Goal: Check status: Check status

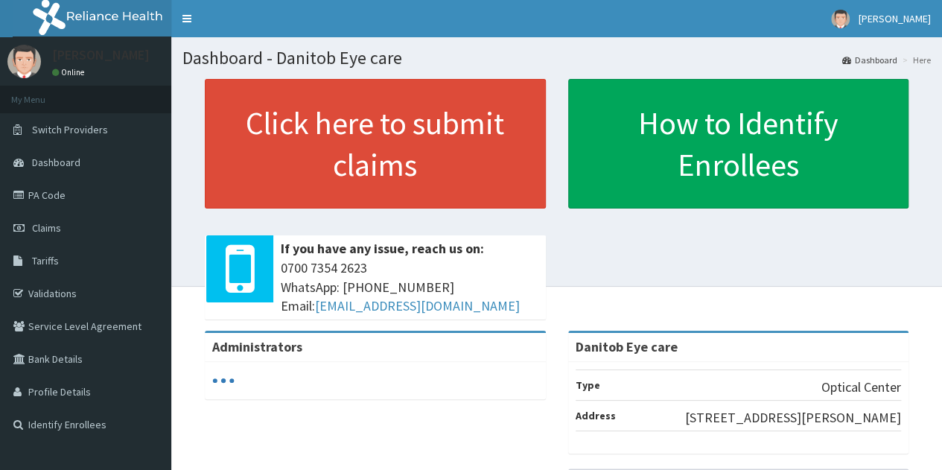
click at [43, 226] on span "Claims" at bounding box center [46, 227] width 29 height 13
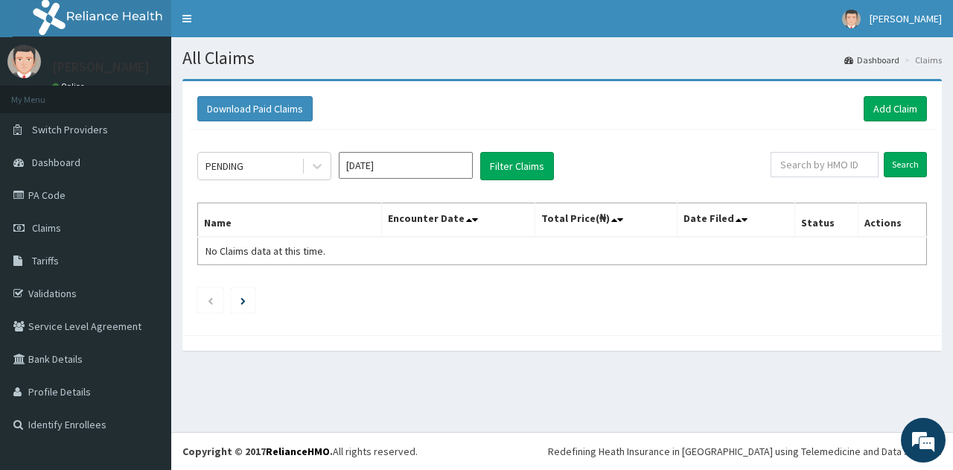
click at [313, 161] on icon at bounding box center [317, 166] width 15 height 15
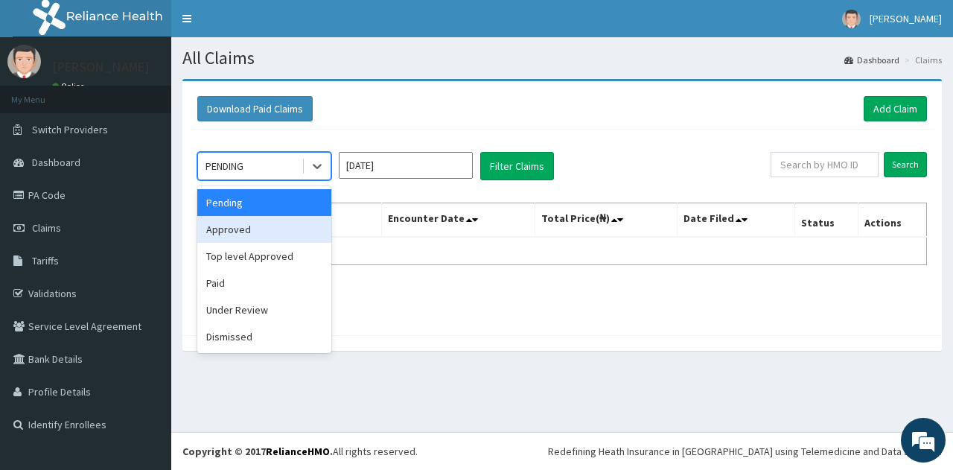
click at [244, 232] on div "Approved" at bounding box center [264, 229] width 134 height 27
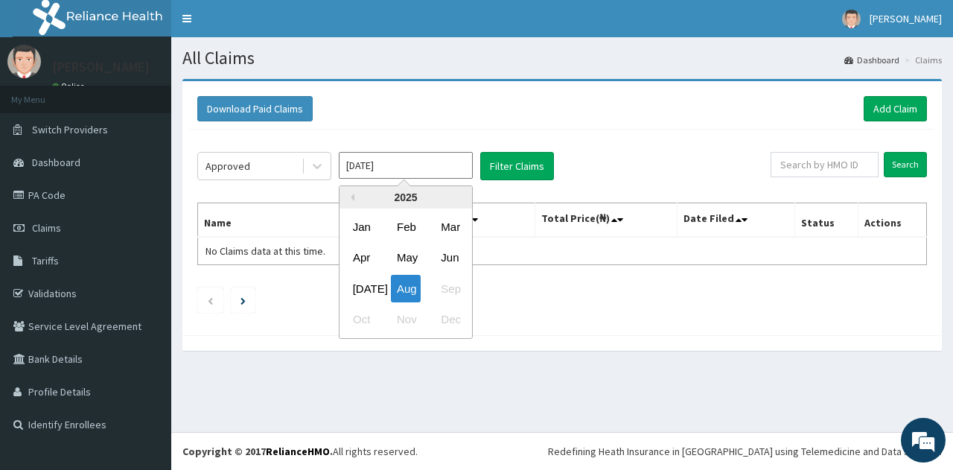
click at [383, 168] on input "Aug 2025" at bounding box center [406, 165] width 134 height 27
click at [358, 290] on div "Jul" at bounding box center [362, 289] width 30 height 28
type input "Jul 2025"
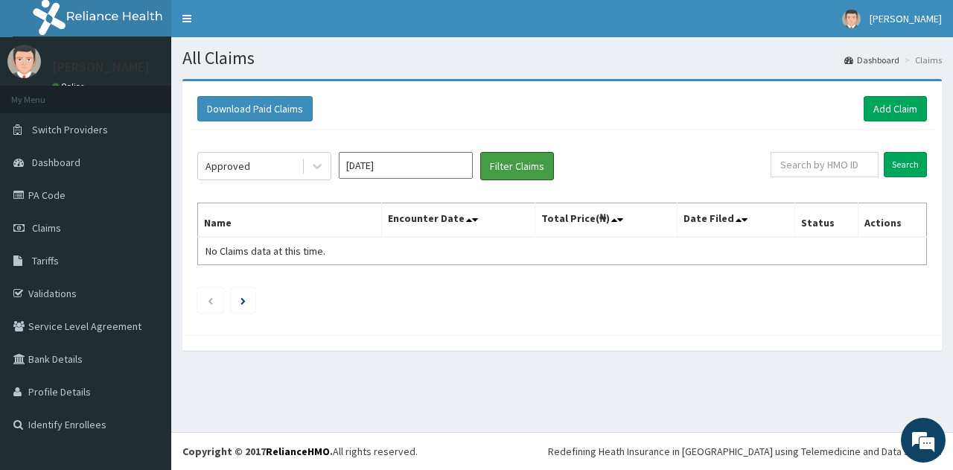
click at [527, 166] on button "Filter Claims" at bounding box center [517, 166] width 74 height 28
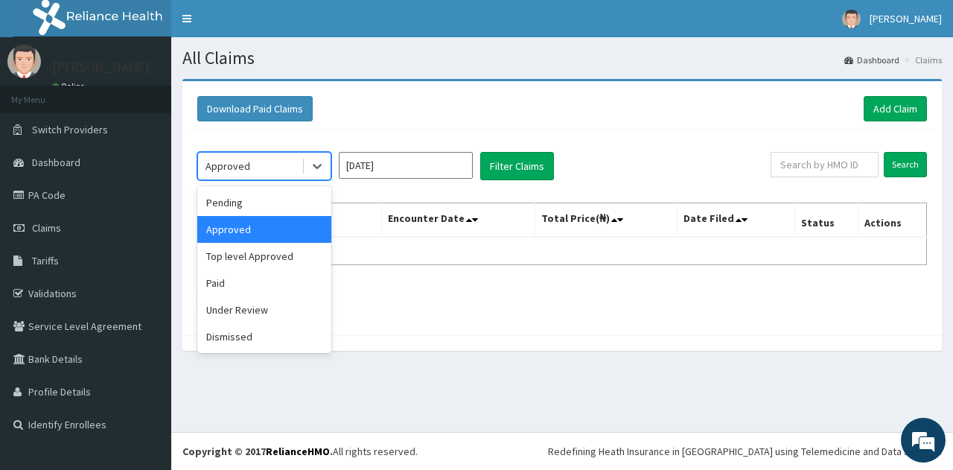
click at [308, 165] on div at bounding box center [317, 166] width 27 height 27
click at [220, 293] on div "Paid" at bounding box center [264, 283] width 134 height 27
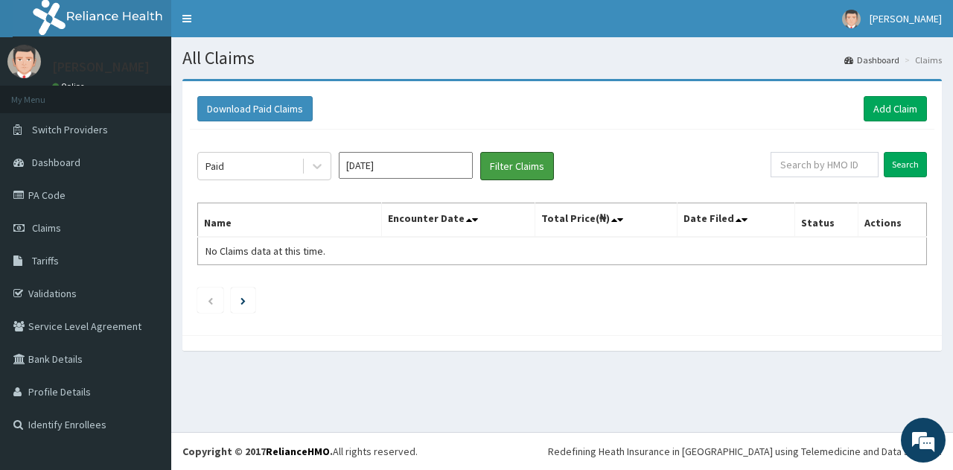
click at [509, 164] on button "Filter Claims" at bounding box center [517, 166] width 74 height 28
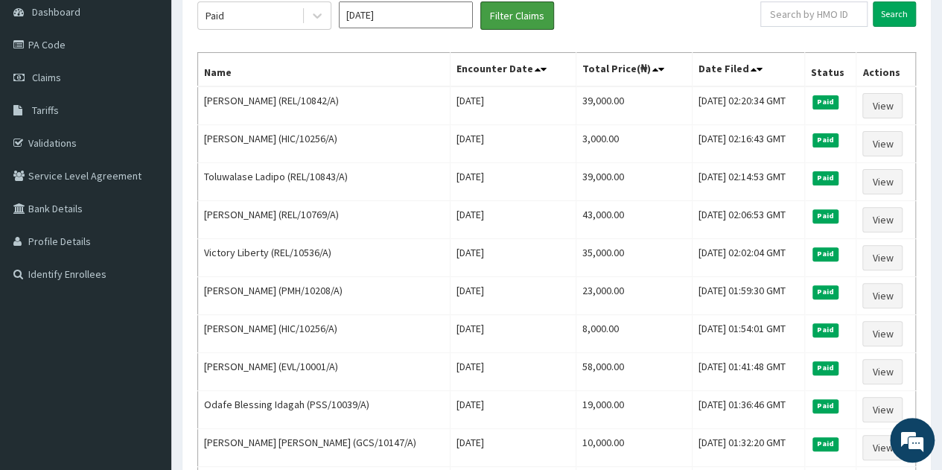
scroll to position [148, 0]
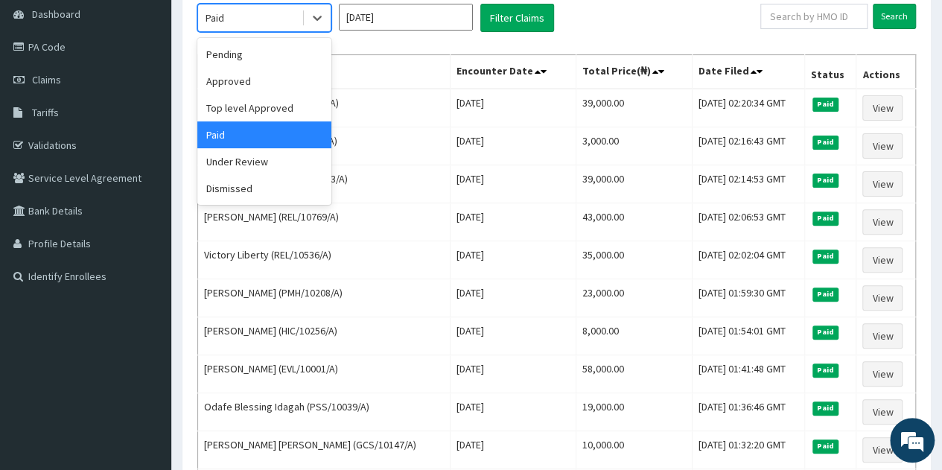
click at [316, 14] on icon at bounding box center [317, 17] width 15 height 15
click at [258, 105] on div "Top level Approved" at bounding box center [264, 108] width 134 height 27
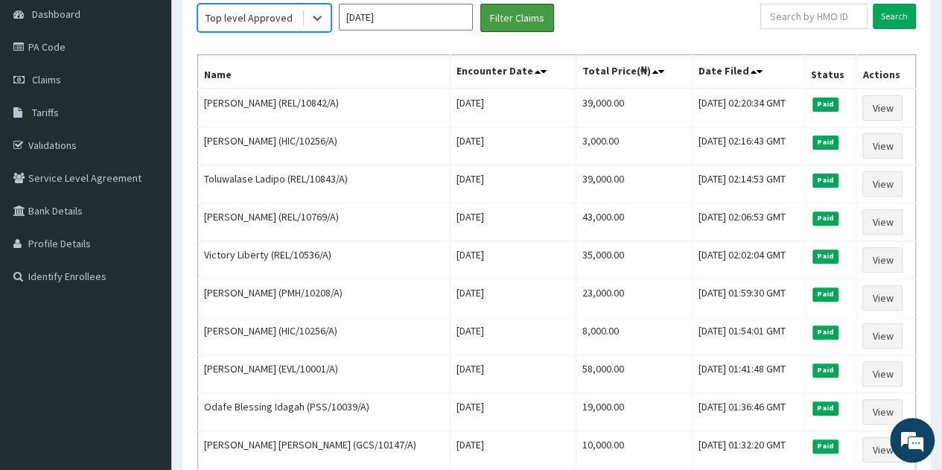
click at [524, 7] on button "Filter Claims" at bounding box center [517, 18] width 74 height 28
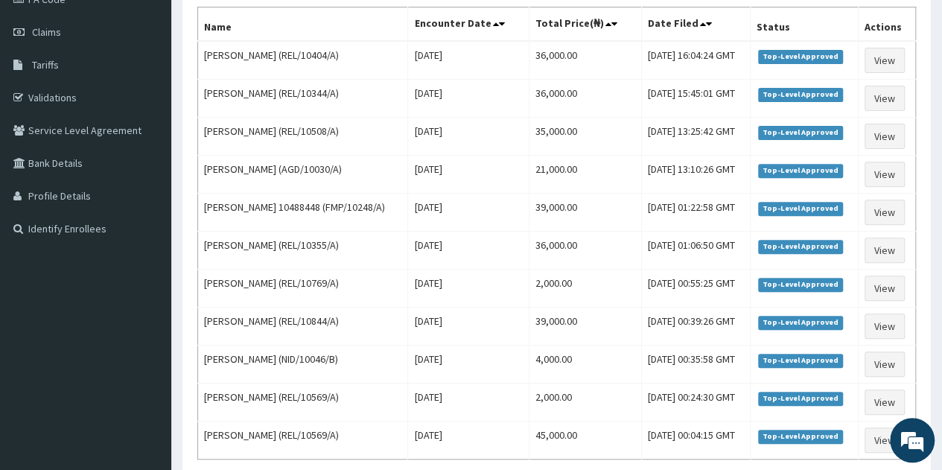
scroll to position [182, 0]
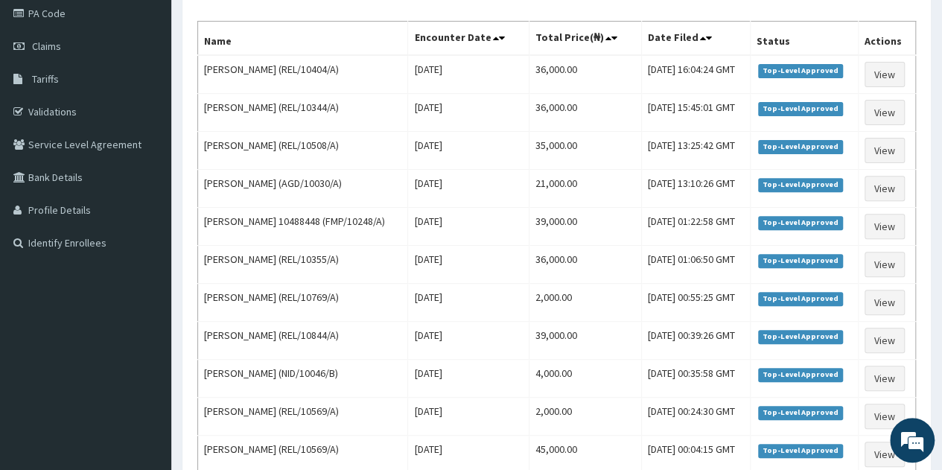
click at [829, 436] on td "Top-Level Approved" at bounding box center [804, 455] width 108 height 38
click at [844, 406] on span "Top-Level Approved" at bounding box center [801, 412] width 86 height 13
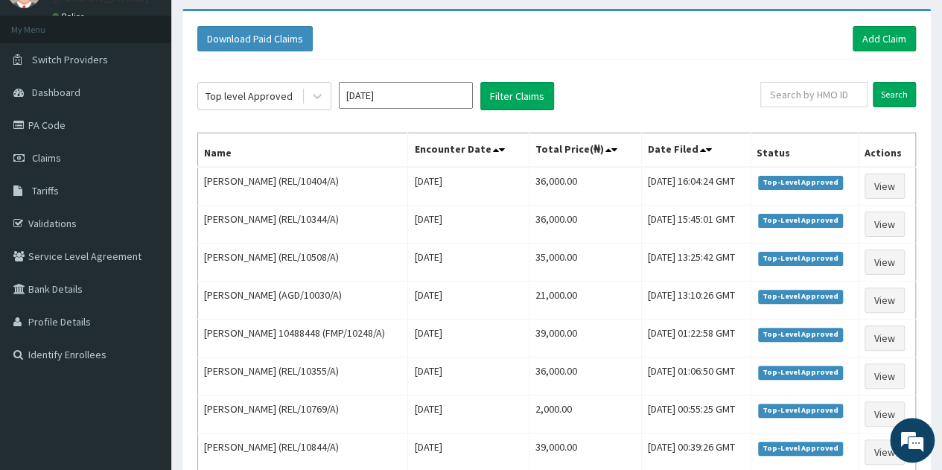
scroll to position [59, 0]
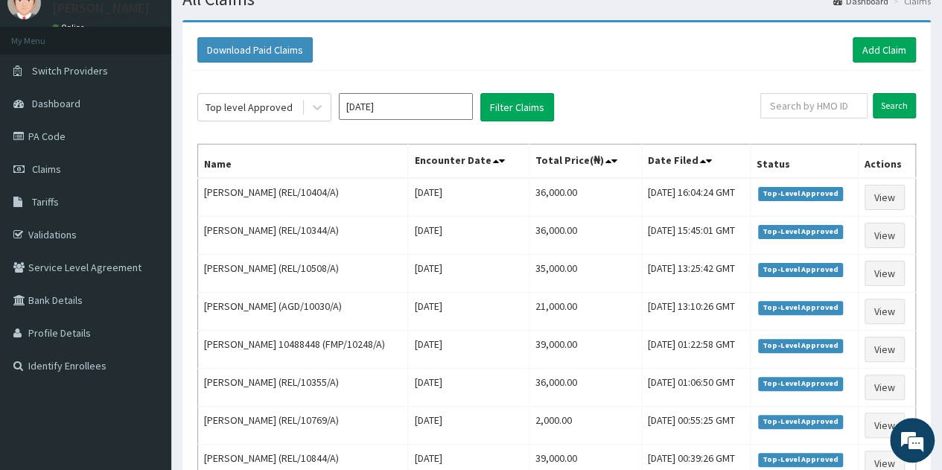
click at [92, 107] on link "Dashboard" at bounding box center [85, 103] width 171 height 33
